Goal: Task Accomplishment & Management: Manage account settings

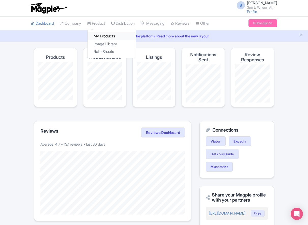
click at [97, 34] on link "My Products" at bounding box center [112, 36] width 48 height 8
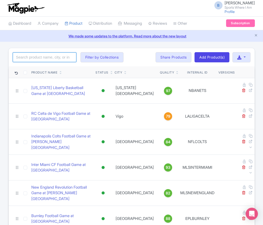
click at [49, 57] on input "search" at bounding box center [45, 57] width 64 height 10
type input "r"
type input "trail blazers"
click button "Search" at bounding box center [0, 0] width 0 height 0
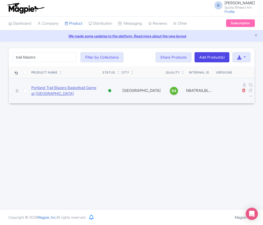
click at [57, 85] on link "Portland Trail Blazers Basketball Game at [GEOGRAPHIC_DATA]" at bounding box center [64, 90] width 67 height 11
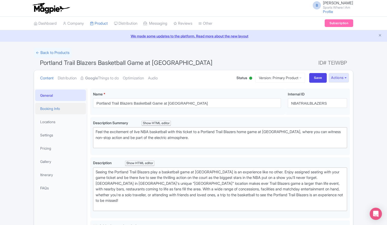
click at [57, 108] on link "Booking Info" at bounding box center [60, 108] width 51 height 11
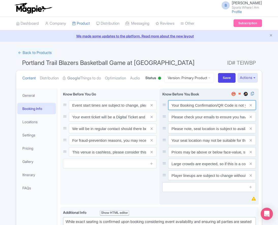
click at [186, 110] on input "Your Booking Confirmation/QR Code is not your entry ticket - your tickets and s…" at bounding box center [212, 105] width 88 height 10
paste input "PDF/QR Code is not your entry ticket - your digital tickets and seating details…"
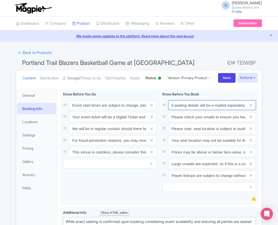
type input "Your Booking Confirmation PDF/QR Code is not your entry ticket - your digital t…"
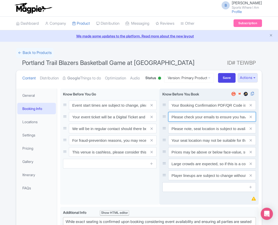
click at [192, 110] on input "Please check your emails to ensure you have accepted your mobile ticket prior t…" at bounding box center [212, 105] width 88 height 10
paste input "Entry tickets will be delivered via a digital ticketing provider selected by th…"
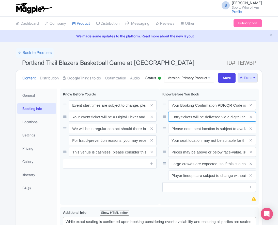
scroll to position [0, 191]
type input "Entry tickets will be delivered via a digital ticketing provider selected by th…"
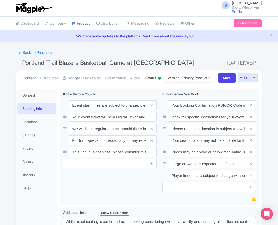
scroll to position [0, 0]
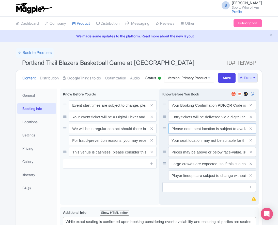
click at [198, 110] on input "Please note, seat location is subject to availability, based on the quantity of…" at bounding box center [212, 105] width 88 height 10
paste input "Ticket prices may be above or below face-value, subject to the popularity of th…"
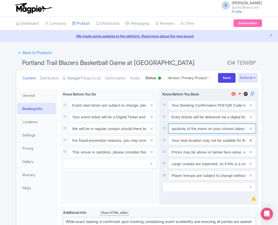
type input "Ticket prices may be above or below face-value, subject to the popularity of th…"
click at [251, 142] on icon at bounding box center [251, 140] width 2 height 4
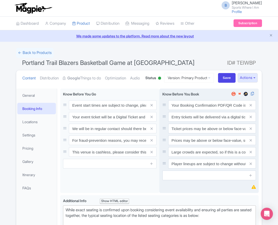
click at [251, 142] on icon at bounding box center [251, 140] width 2 height 4
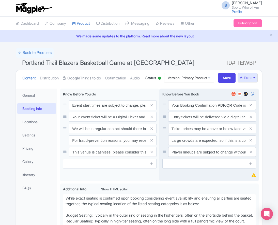
click at [251, 142] on icon at bounding box center [251, 140] width 2 height 4
click at [251, 154] on icon at bounding box center [251, 152] width 2 height 4
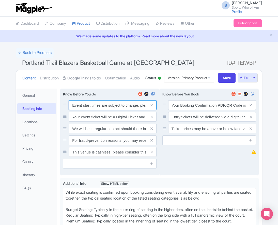
click at [114, 110] on input "Event start times are subject to change, please check these closer to the event…" at bounding box center [113, 105] width 88 height 10
paste input ". We will be in regular contact should there be any updates or changes ahead of…"
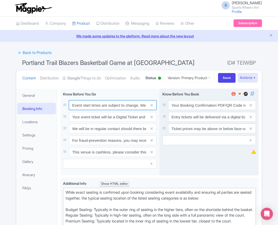
scroll to position [0, 147]
type input "Event start times are subject to change. We will be in regular contact should t…"
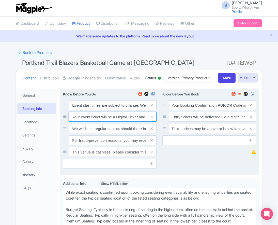
click at [90, 110] on input "Your event ticket will be a Digital Ticket and is separate from your booking co…" at bounding box center [113, 105] width 88 height 10
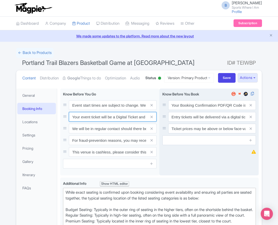
paste input "ntry"
type input "Your entry ticket will be a Digital Ticket and is separate from your booking co…"
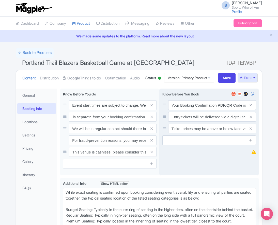
scroll to position [0, 0]
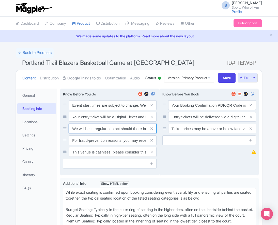
click at [99, 110] on input "We will be in regular contact should there be any updates or changes ahead of y…" at bounding box center [113, 105] width 88 height 10
paste input "For fraud-prevention reasons, most tickets are delivered between 1-3 days prior…"
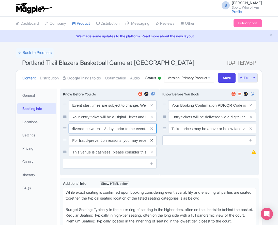
type input "For fraud-prevention reasons, most tickets are delivered between 1-3 days prior…"
click at [153, 142] on icon at bounding box center [152, 140] width 2 height 4
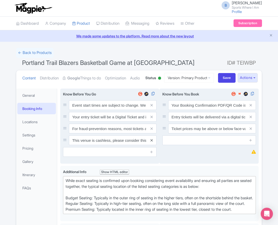
click at [152, 142] on icon at bounding box center [152, 140] width 2 height 4
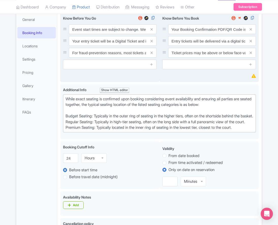
scroll to position [81, 0]
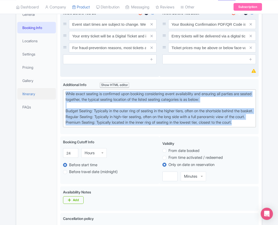
drag, startPoint x: 249, startPoint y: 155, endPoint x: 47, endPoint y: 114, distance: 206.3
click at [47, 114] on div "General Booking Info Locations Settings Pricing Gallery Itinerary FAQs Portland…" at bounding box center [139, 226] width 246 height 443
paste trix-editor "[GEOGRAPHIC_DATA]: Located in the upper tiers of seating behind the rings at ei…"
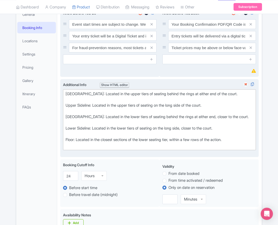
type trix-editor "<div>[GEOGRAPHIC_DATA]: Located in the upper tiers of seating behind the rings …"
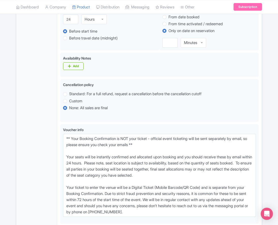
scroll to position [294, 0]
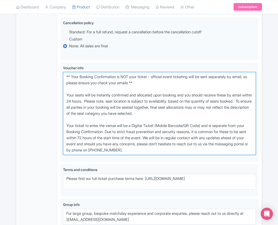
drag, startPoint x: 164, startPoint y: 170, endPoint x: 38, endPoint y: 94, distance: 147.1
click at [38, 94] on div "General Booking Info Locations Settings Pricing Gallery Itinerary FAQs Portland…" at bounding box center [139, 22] width 246 height 461
paste textarea "entry ticket - official event ticketing will be sent separately by email, so pl…"
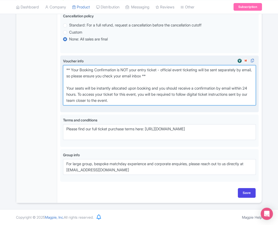
scroll to position [320, 0]
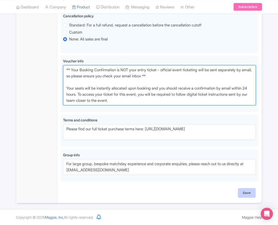
type textarea "** Your Booking Confirmation is NOT your entry ticket - official event ticketin…"
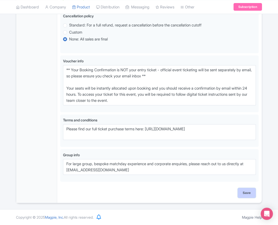
click at [247, 193] on input "Save" at bounding box center [247, 193] width 18 height 10
type input "Saving..."
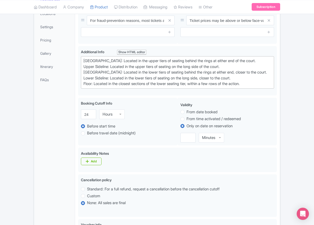
scroll to position [108, 0]
